Goal: Transaction & Acquisition: Purchase product/service

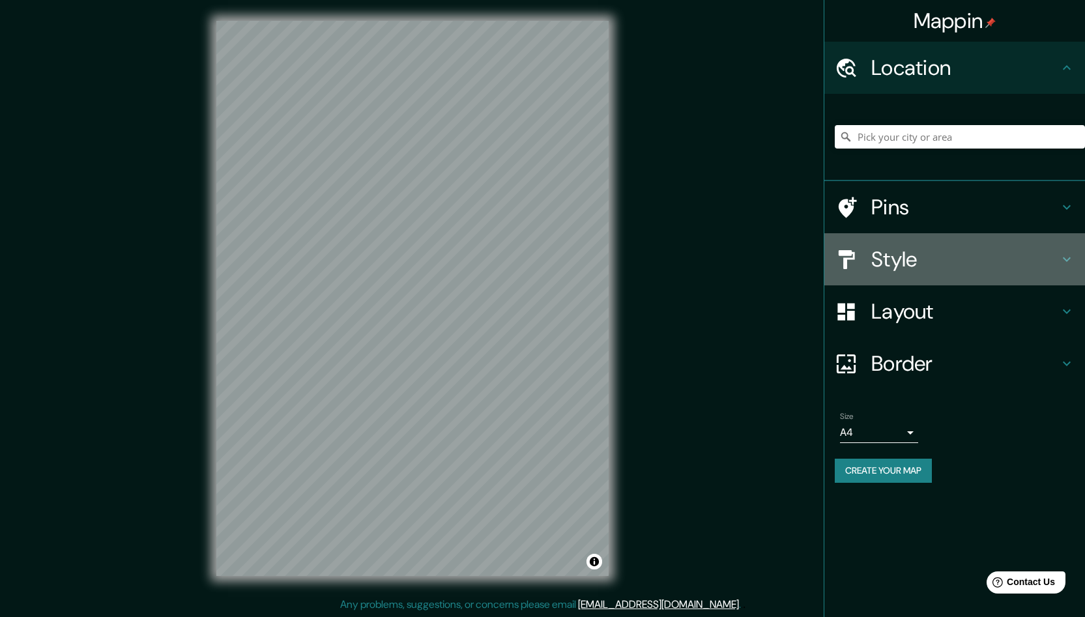
click at [1068, 259] on icon at bounding box center [1066, 259] width 16 height 16
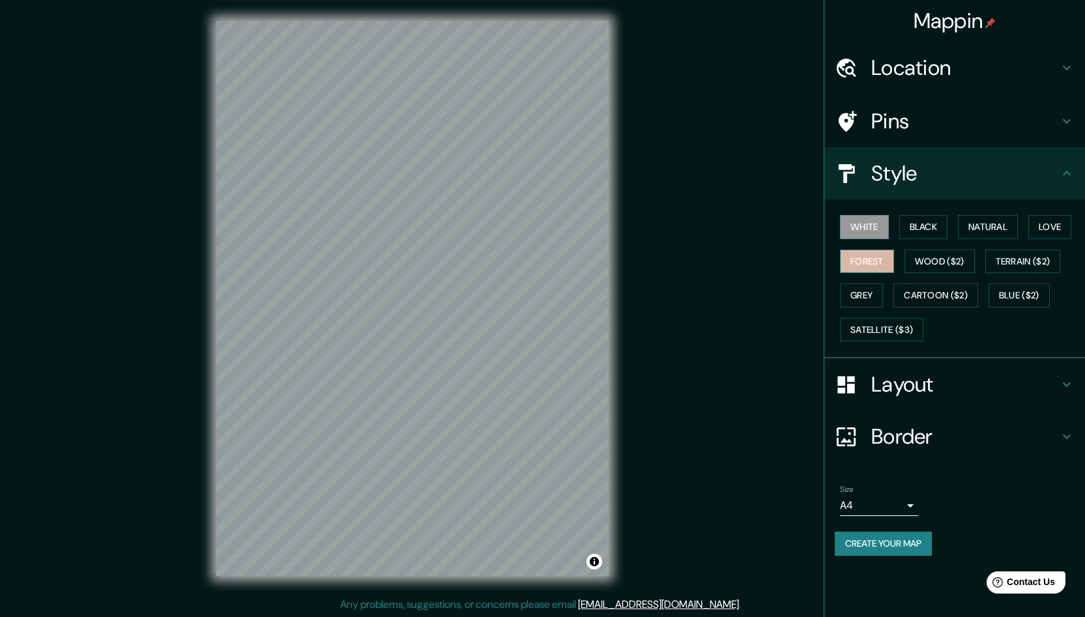
click at [868, 264] on button "Forest" at bounding box center [867, 261] width 54 height 24
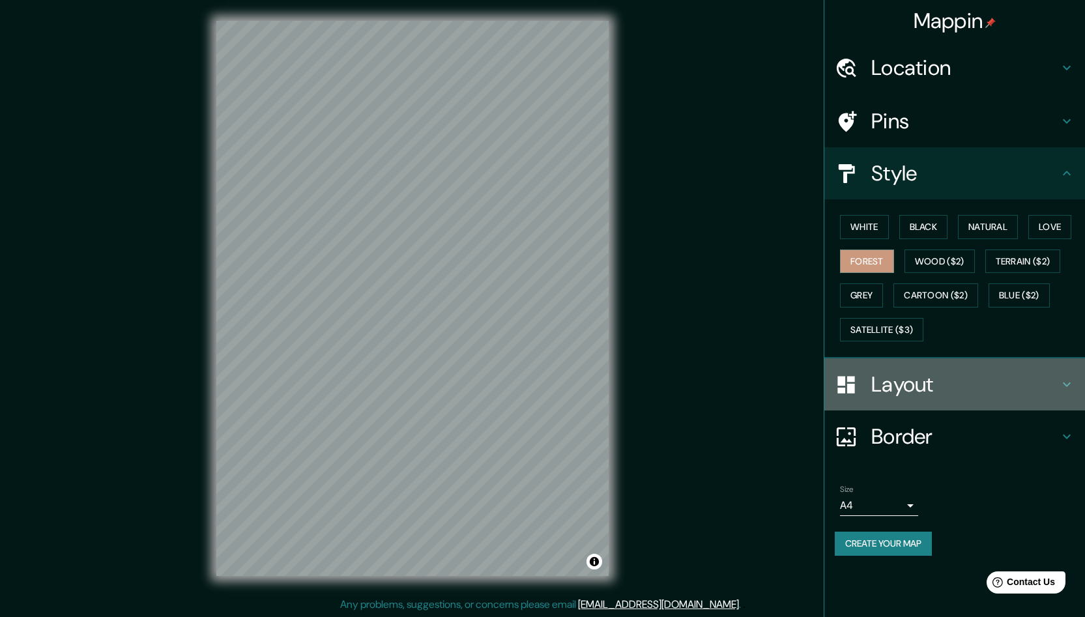
click at [1062, 382] on icon at bounding box center [1066, 384] width 16 height 16
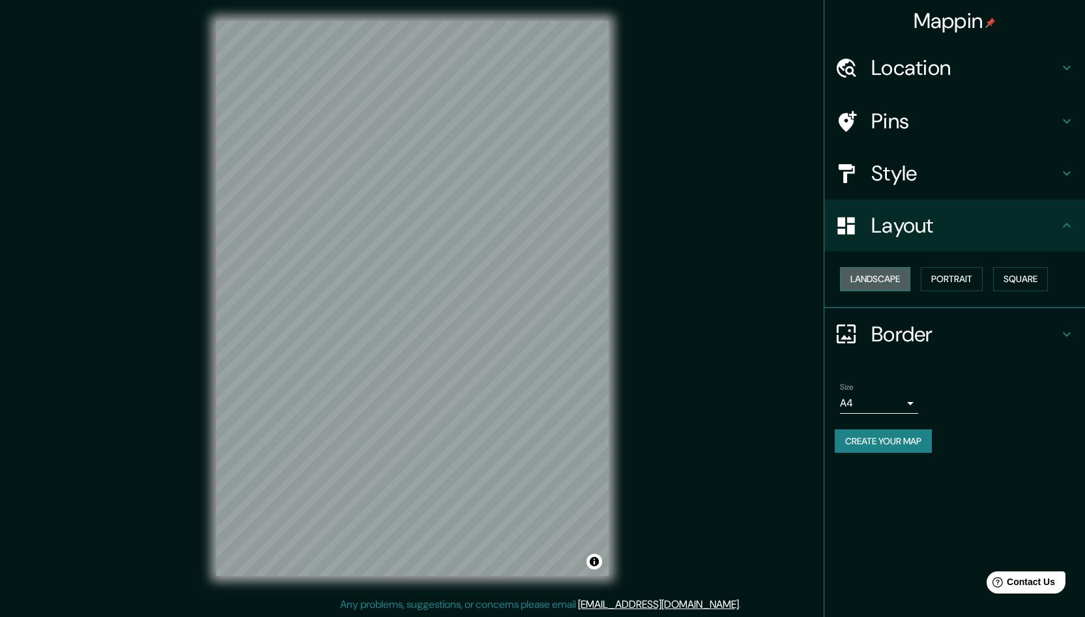
click at [893, 279] on button "Landscape" at bounding box center [875, 279] width 70 height 24
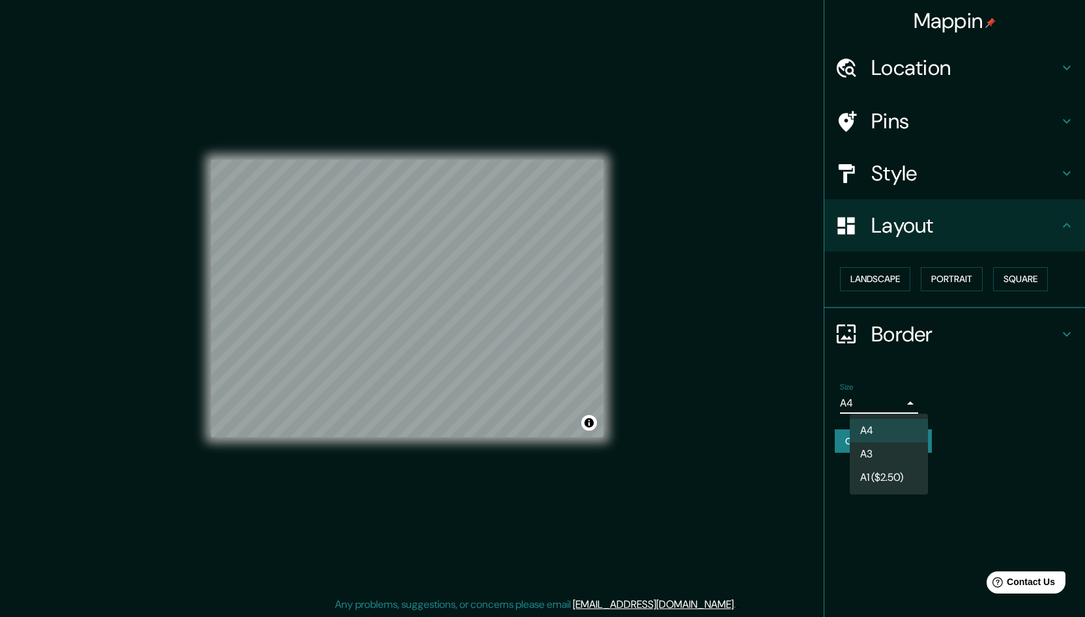
click at [913, 405] on body "Mappin Location Pins Style Layout Landscape Portrait Square Border Choose a bor…" at bounding box center [542, 308] width 1085 height 617
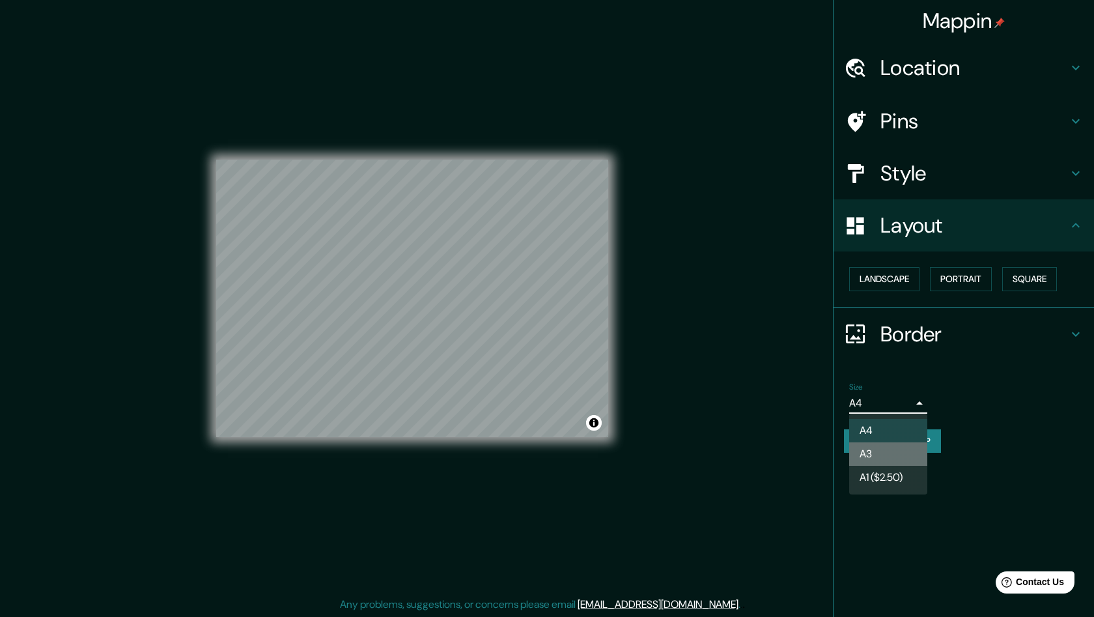
click at [866, 450] on li "A3" at bounding box center [888, 453] width 78 height 23
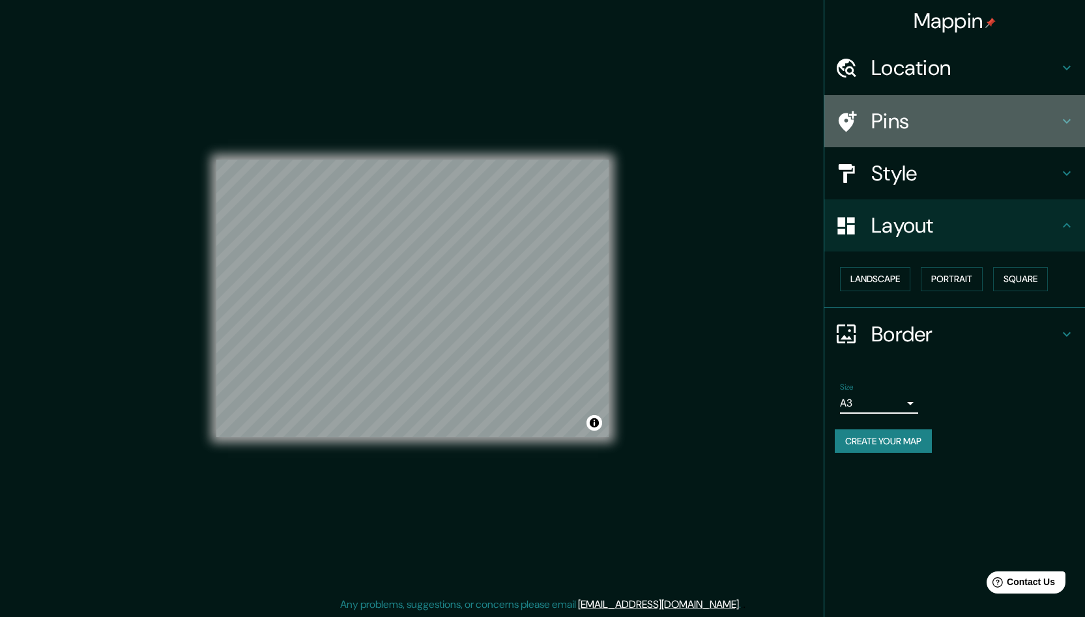
click at [881, 124] on h4 "Pins" at bounding box center [965, 121] width 188 height 26
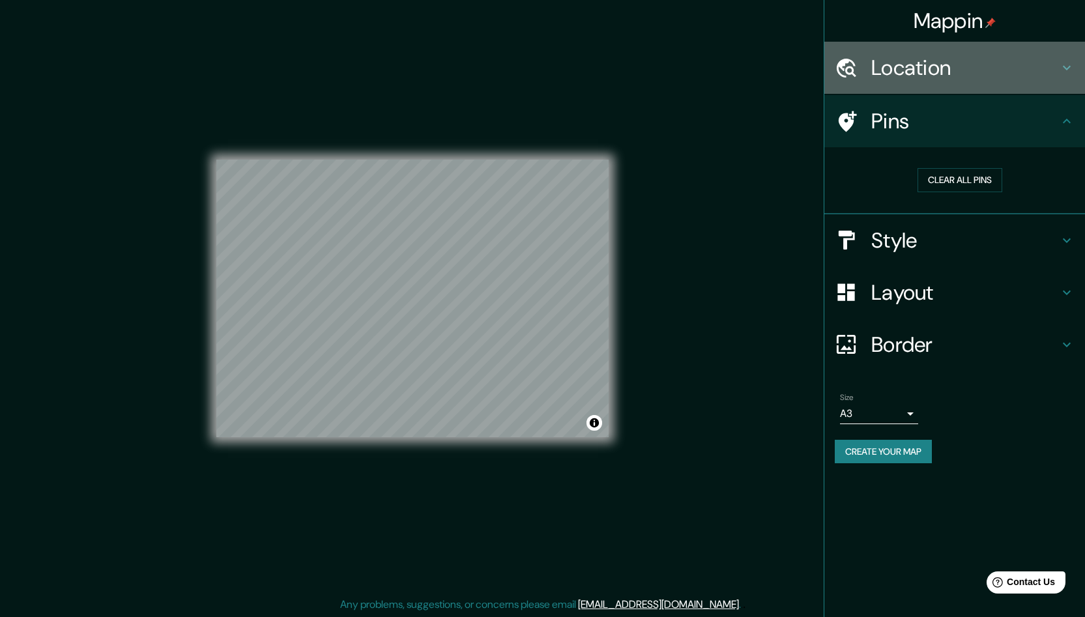
click at [881, 71] on h4 "Location" at bounding box center [965, 68] width 188 height 26
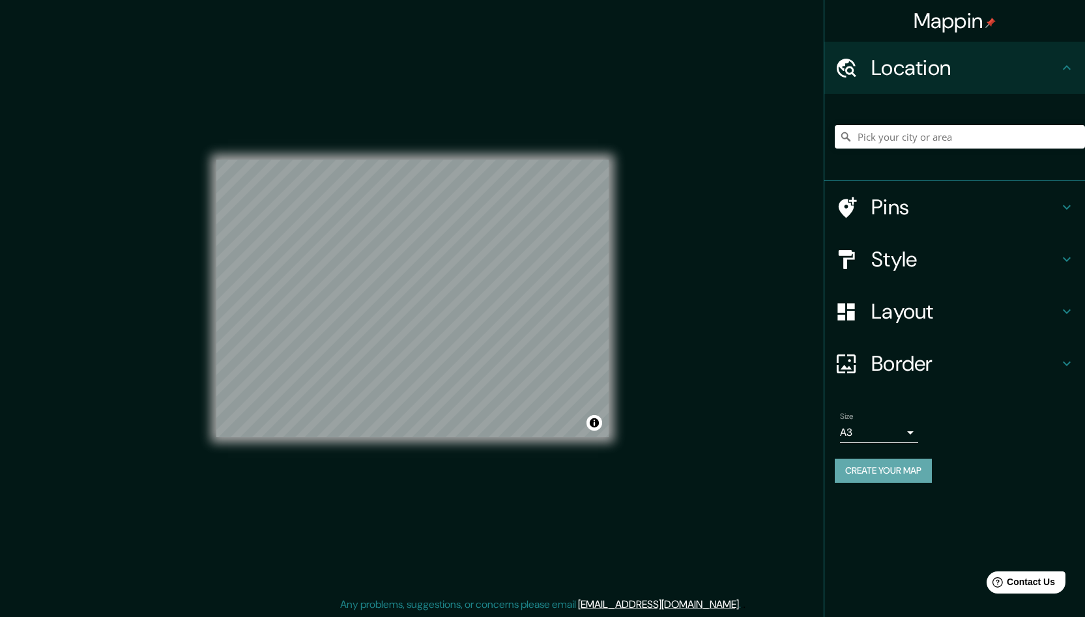
click at [886, 469] on button "Create your map" at bounding box center [882, 471] width 97 height 24
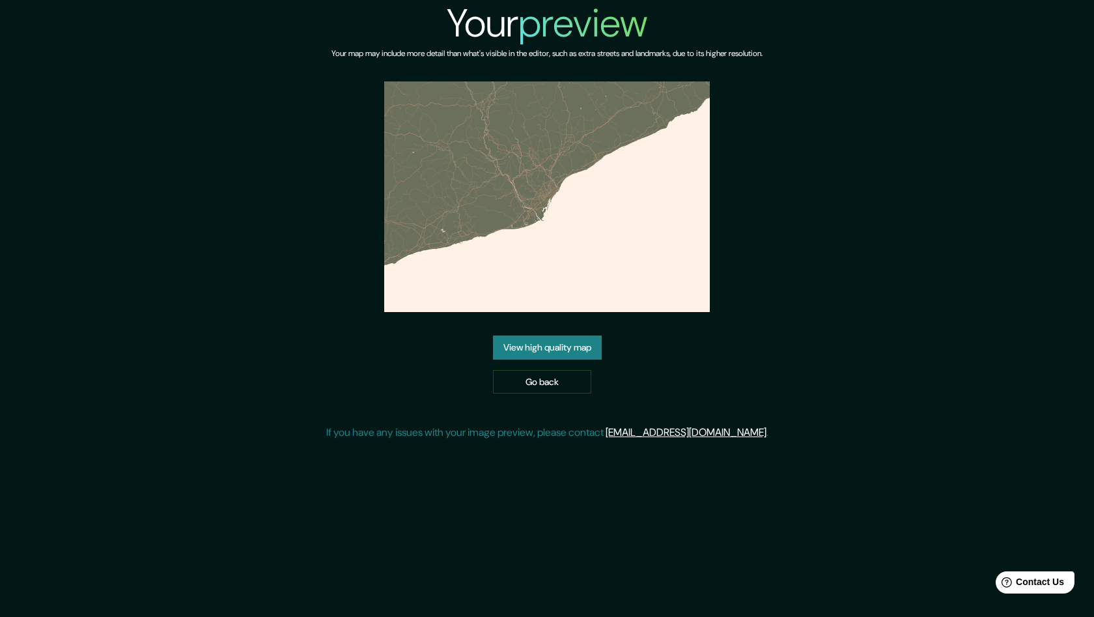
click at [536, 347] on link "View high quality map" at bounding box center [547, 347] width 109 height 24
